Goal: Information Seeking & Learning: Learn about a topic

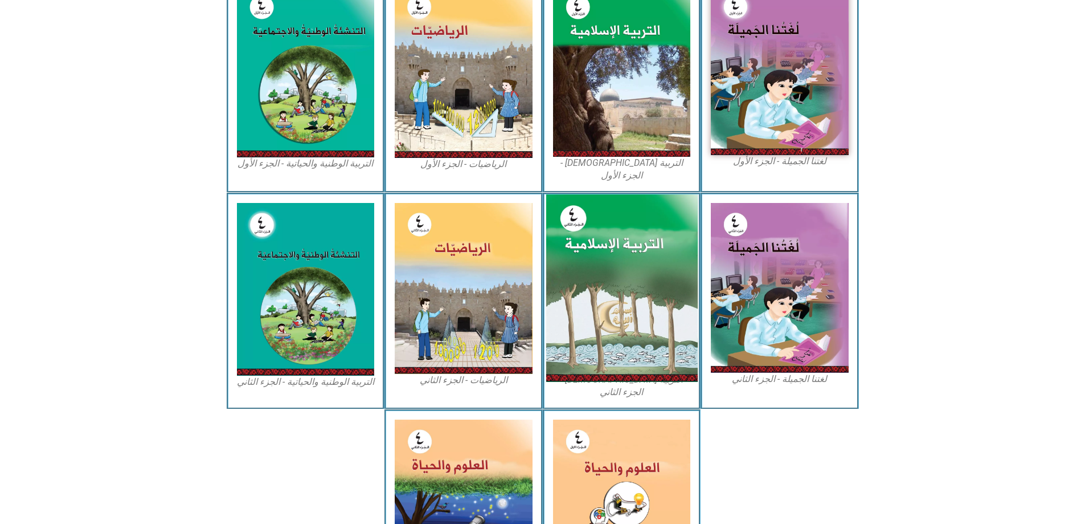
scroll to position [399, 0]
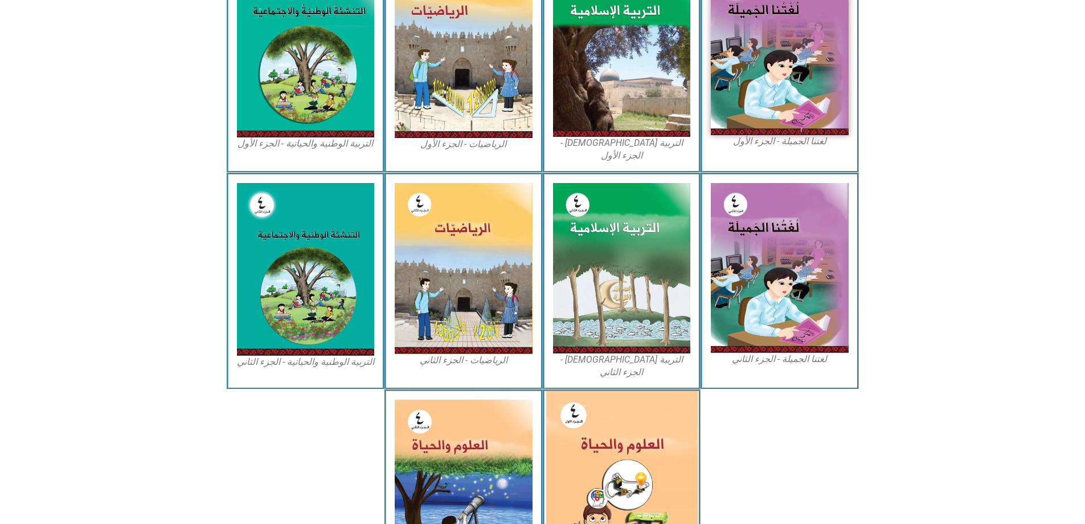
click at [638, 434] on img at bounding box center [622, 485] width 152 height 188
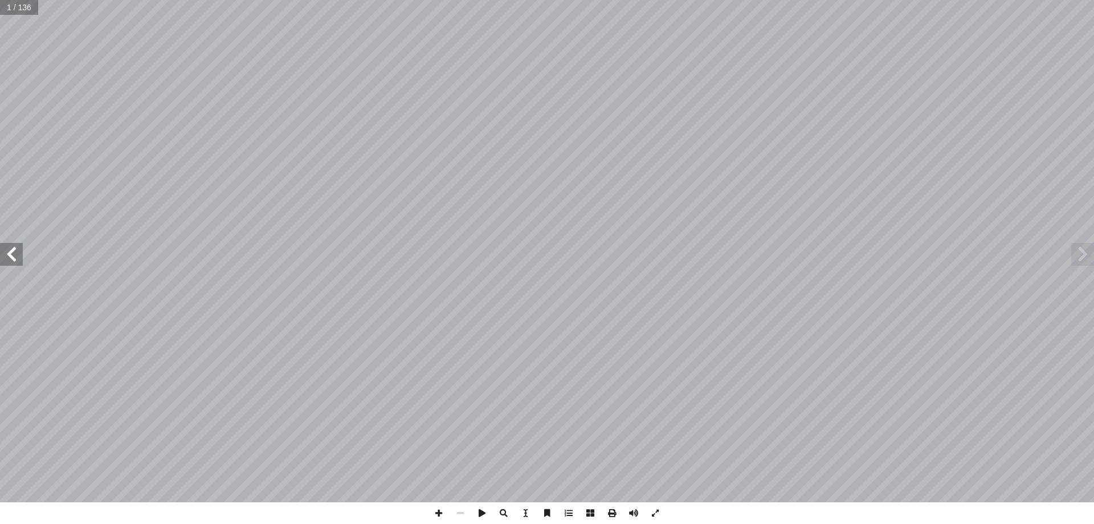
click at [14, 248] on span at bounding box center [11, 254] width 23 height 23
click at [0, 243] on span at bounding box center [11, 254] width 23 height 23
click at [15, 245] on span at bounding box center [11, 254] width 23 height 23
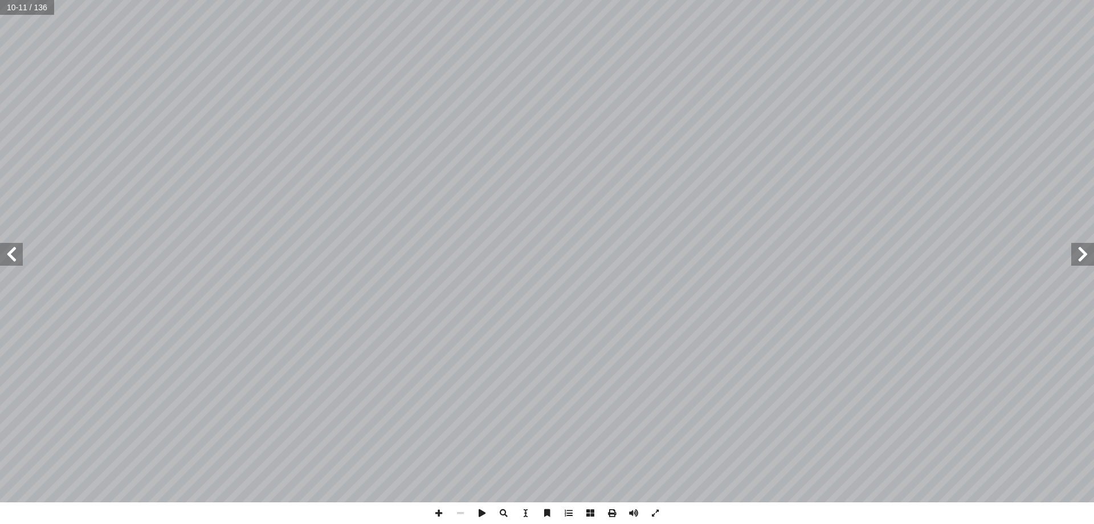
click at [5, 253] on span at bounding box center [11, 254] width 23 height 23
click at [1, 247] on span at bounding box center [11, 254] width 23 height 23
click at [3, 248] on span at bounding box center [11, 254] width 23 height 23
drag, startPoint x: 0, startPoint y: 252, endPoint x: 14, endPoint y: 243, distance: 16.4
click at [3, 249] on span at bounding box center [11, 254] width 23 height 23
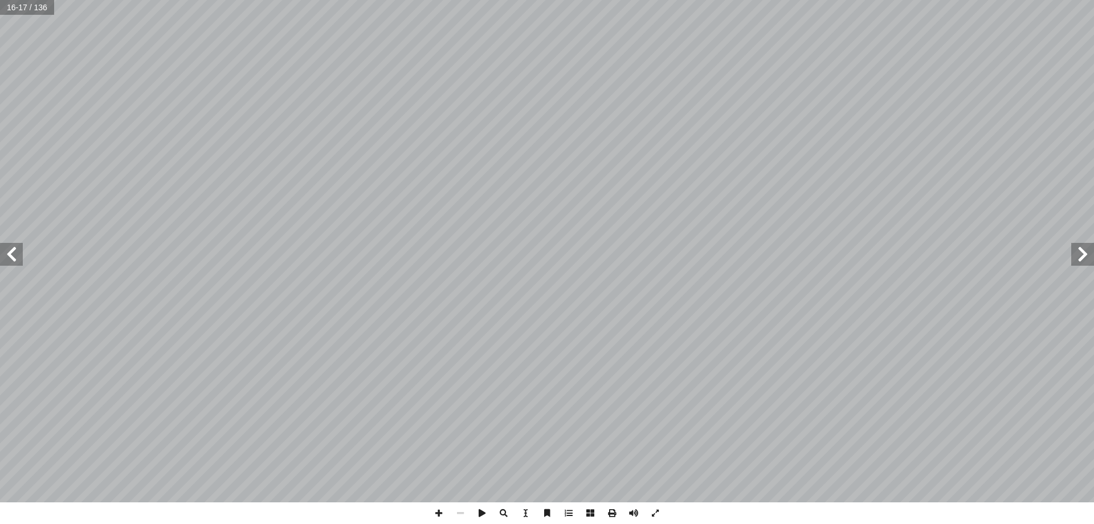
click at [14, 243] on span at bounding box center [11, 254] width 23 height 23
click at [1076, 251] on span at bounding box center [1082, 254] width 23 height 23
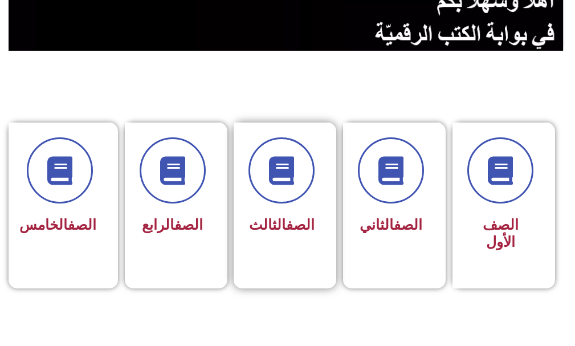
scroll to position [228, 0]
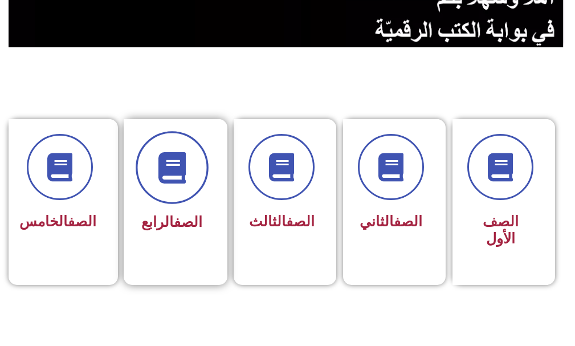
click at [161, 177] on icon at bounding box center [171, 167] width 31 height 31
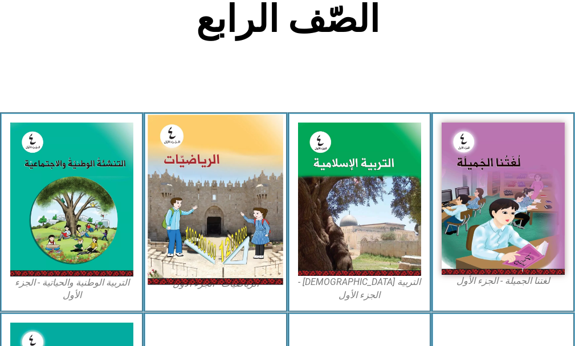
scroll to position [282, 0]
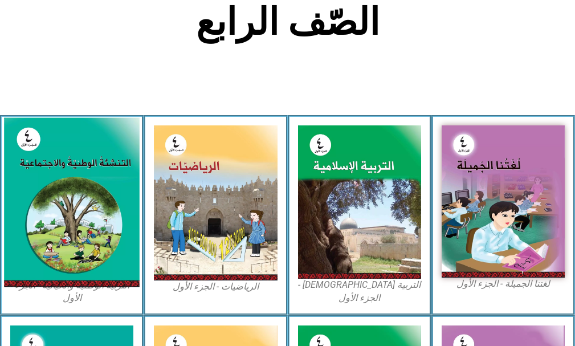
click at [88, 193] on img at bounding box center [72, 202] width 136 height 169
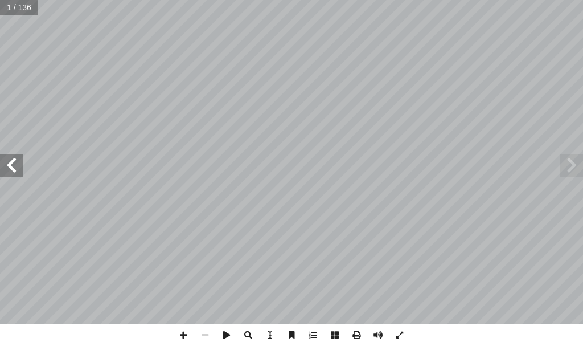
click at [7, 174] on span at bounding box center [11, 165] width 23 height 23
click at [10, 165] on span at bounding box center [11, 165] width 23 height 23
click at [14, 165] on span at bounding box center [11, 165] width 23 height 23
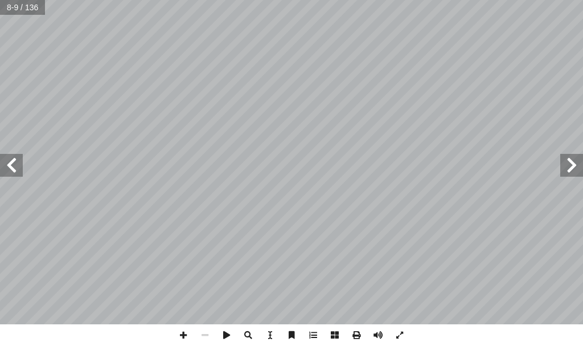
click at [14, 165] on span at bounding box center [11, 165] width 23 height 23
